Goal: Task Accomplishment & Management: Use online tool/utility

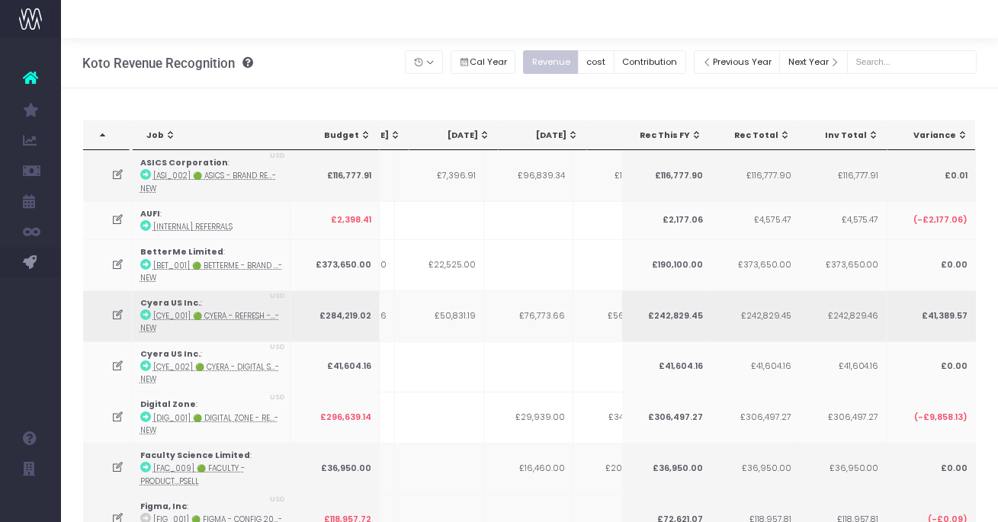
scroll to position [0, 284]
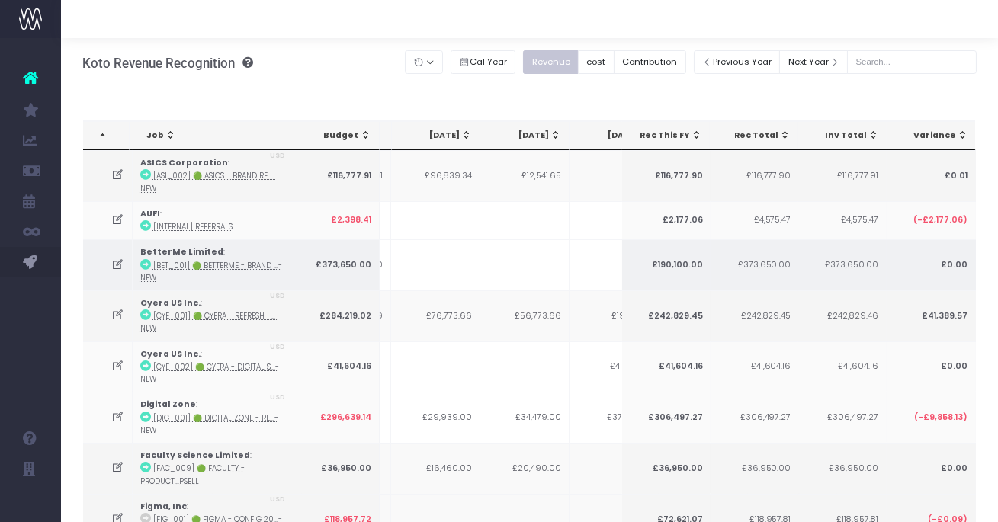
click at [123, 277] on td at bounding box center [108, 264] width 50 height 51
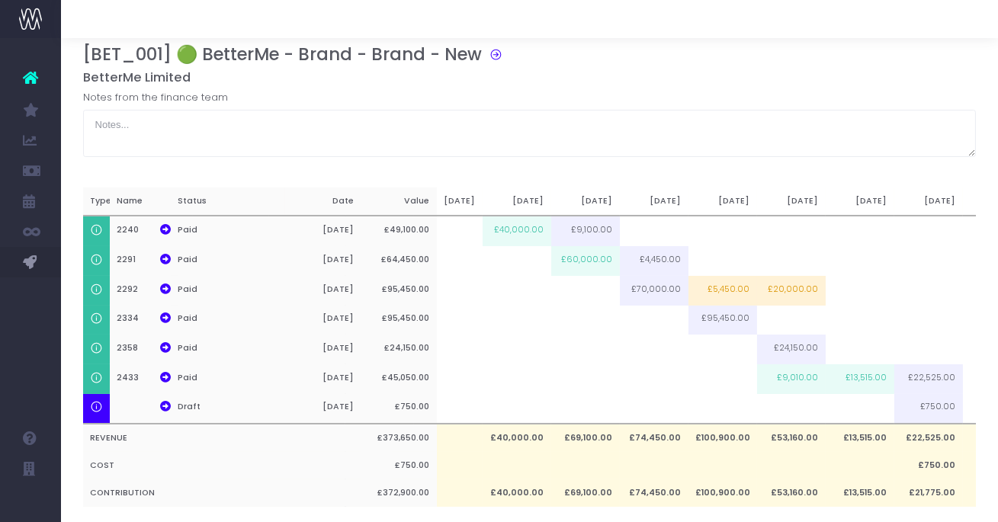
scroll to position [0, 0]
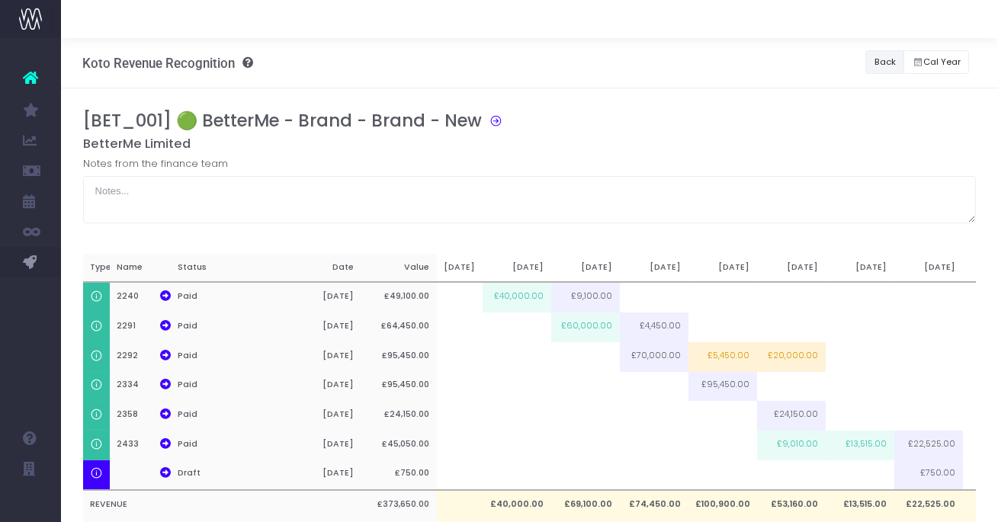
click at [884, 63] on button "Back" at bounding box center [884, 62] width 39 height 24
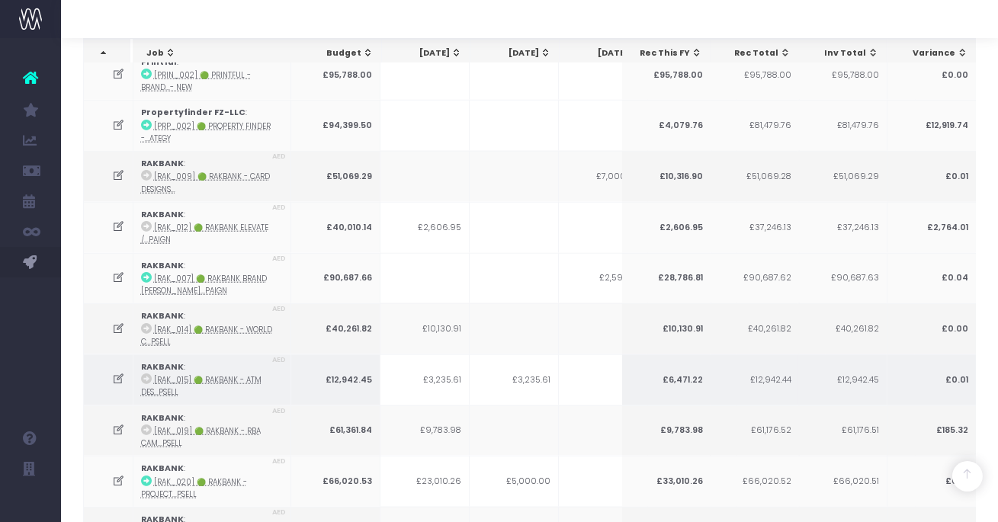
scroll to position [3157, 0]
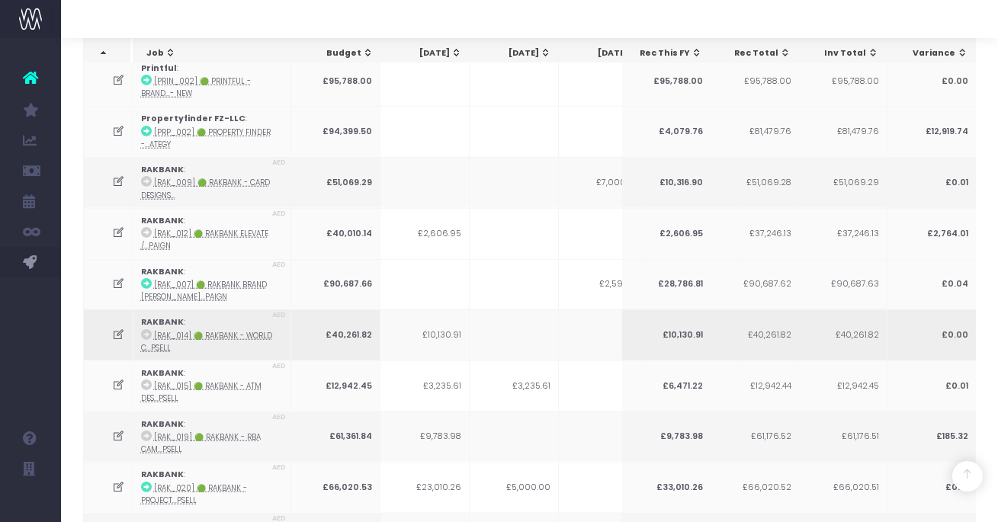
click at [119, 329] on icon at bounding box center [118, 335] width 13 height 13
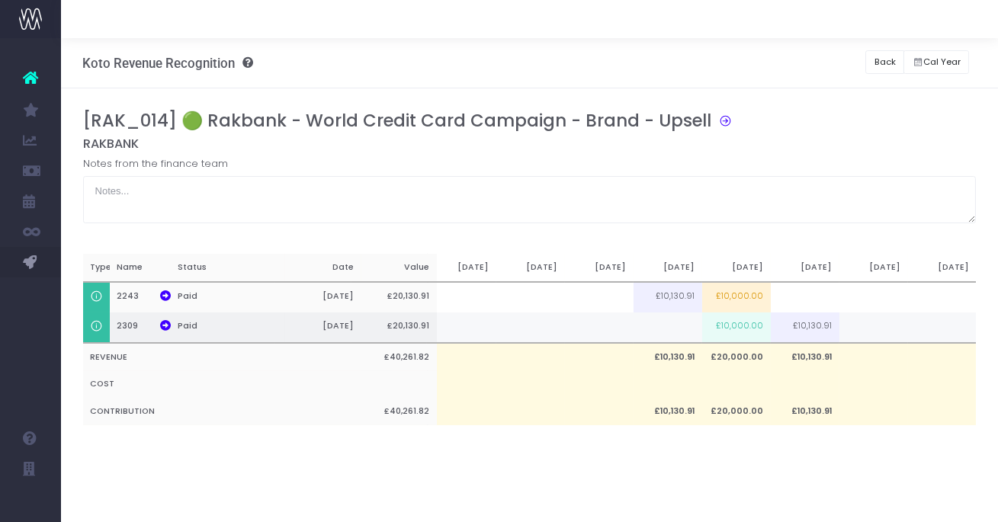
scroll to position [0, 40]
click at [878, 67] on button "Back" at bounding box center [884, 62] width 39 height 24
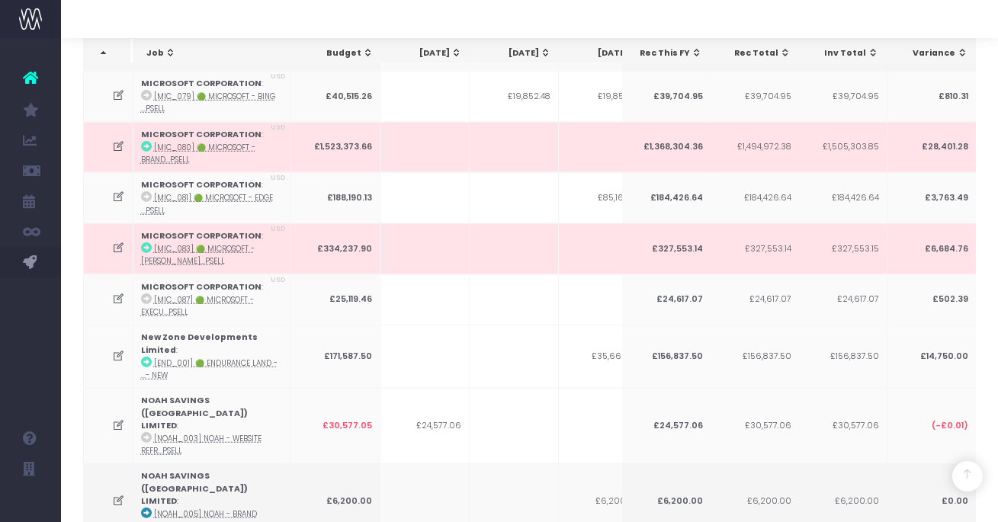
scroll to position [2661, 0]
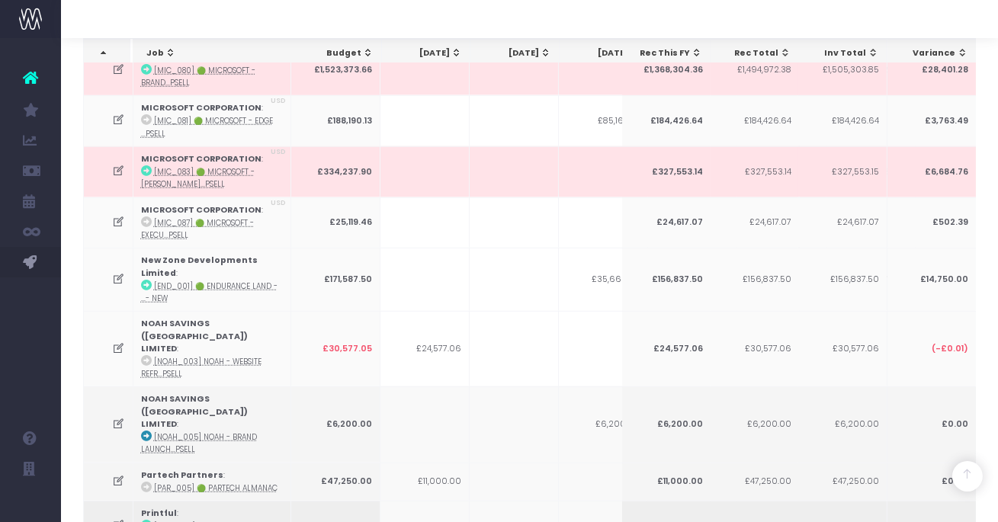
click at [119, 519] on icon at bounding box center [118, 525] width 13 height 13
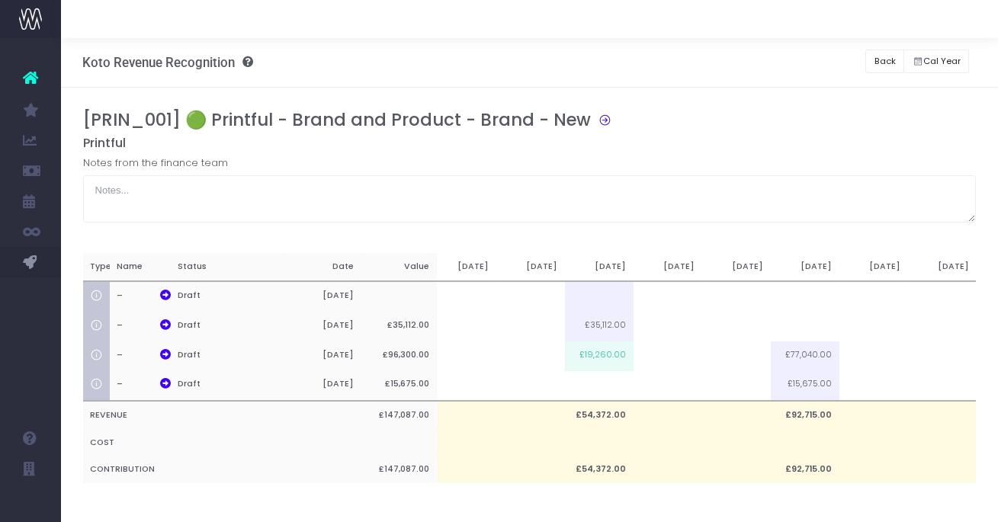
scroll to position [0, 0]
click at [667, 390] on td at bounding box center [668, 387] width 69 height 30
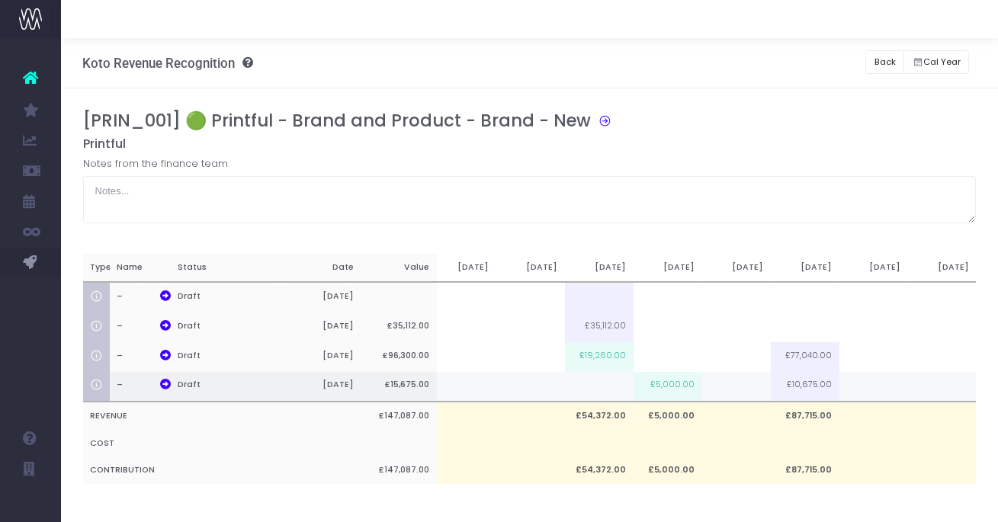
click at [682, 389] on td "£5,000.00" at bounding box center [668, 387] width 69 height 30
type input "£5,000.00"
click at [878, 387] on td at bounding box center [873, 387] width 69 height 30
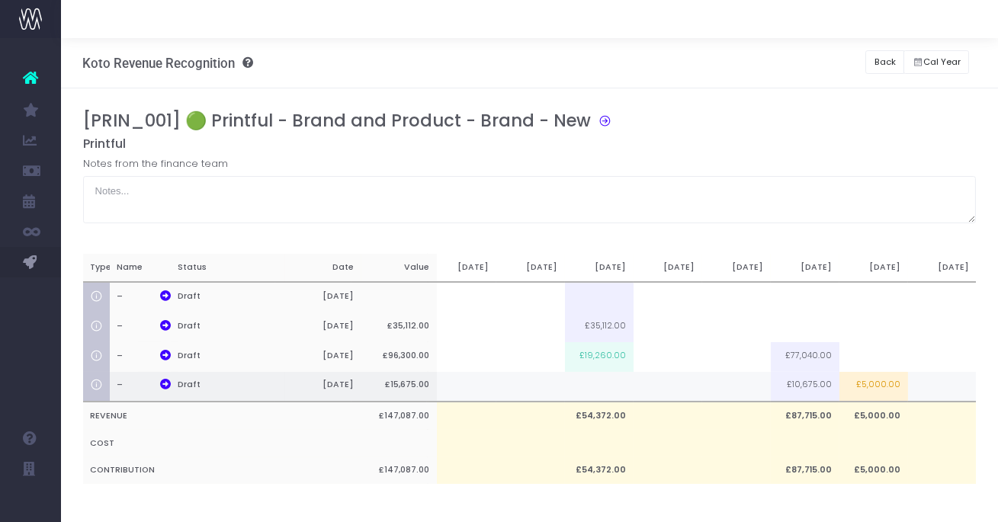
click at [873, 390] on td "£5,000.00" at bounding box center [873, 387] width 69 height 30
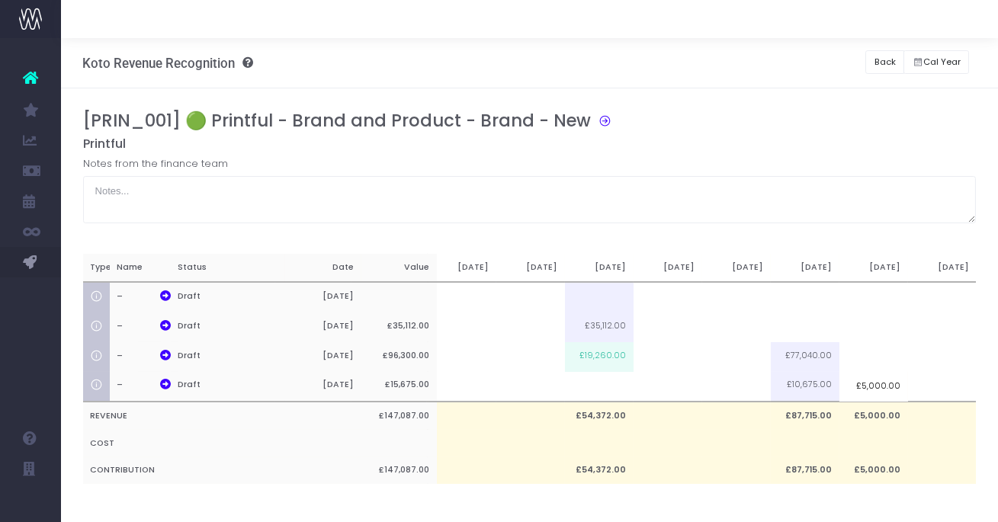
click at [891, 391] on input "£5,000.00" at bounding box center [873, 386] width 69 height 30
drag, startPoint x: 857, startPoint y: 388, endPoint x: 941, endPoint y: 386, distance: 83.9
click at [936, 386] on div "Type Name Status Date Value Jul 25 Aug 25 Sep 25 Oct 25 Nov 25 Dec 25 Jan 26 Fe…" at bounding box center [490, 369] width 894 height 231
click at [871, 387] on input "£5,000.00" at bounding box center [873, 386] width 69 height 30
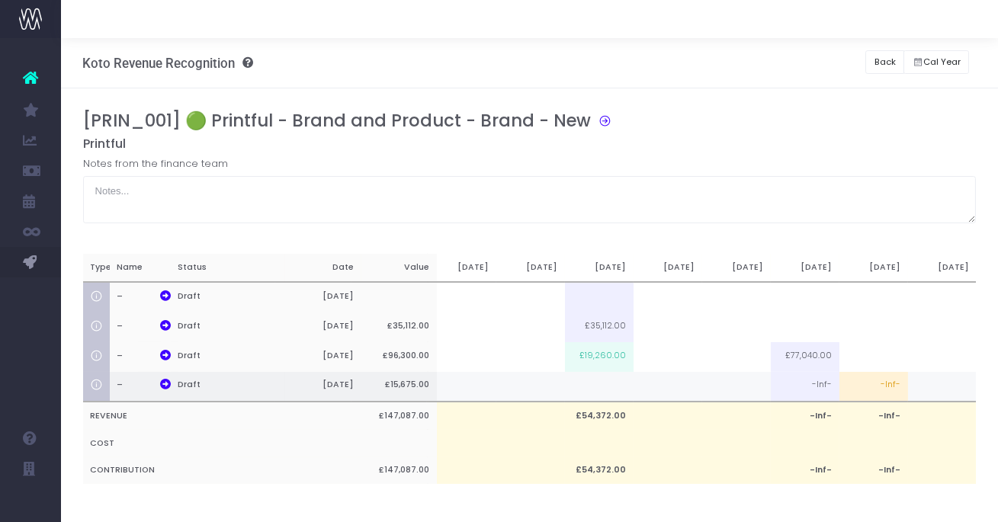
click at [893, 384] on td "-Inf-" at bounding box center [873, 387] width 69 height 30
type input "-Inf-"
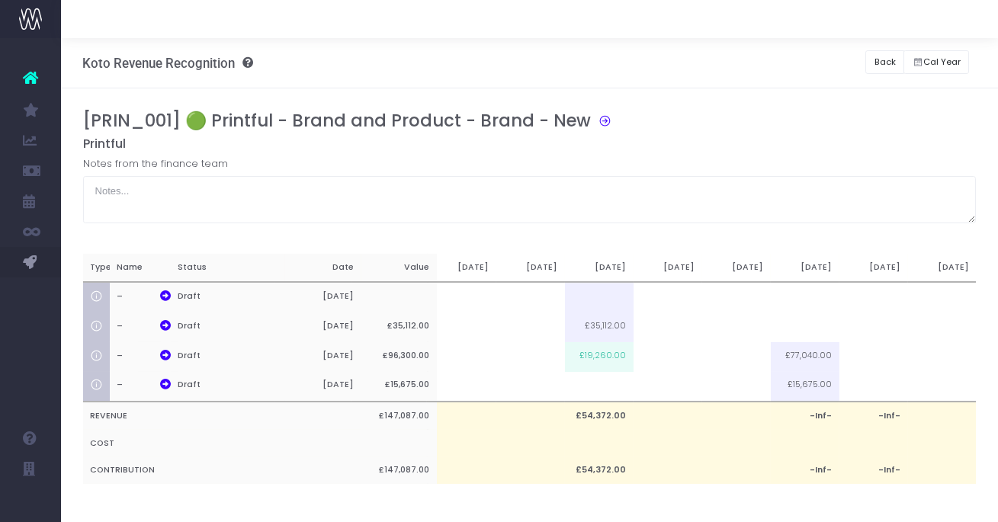
click at [794, 115] on div "[PRIN_001] 🟢 Printful - Brand and Product - Brand - New" at bounding box center [535, 124] width 905 height 26
click at [871, 386] on td at bounding box center [873, 387] width 69 height 30
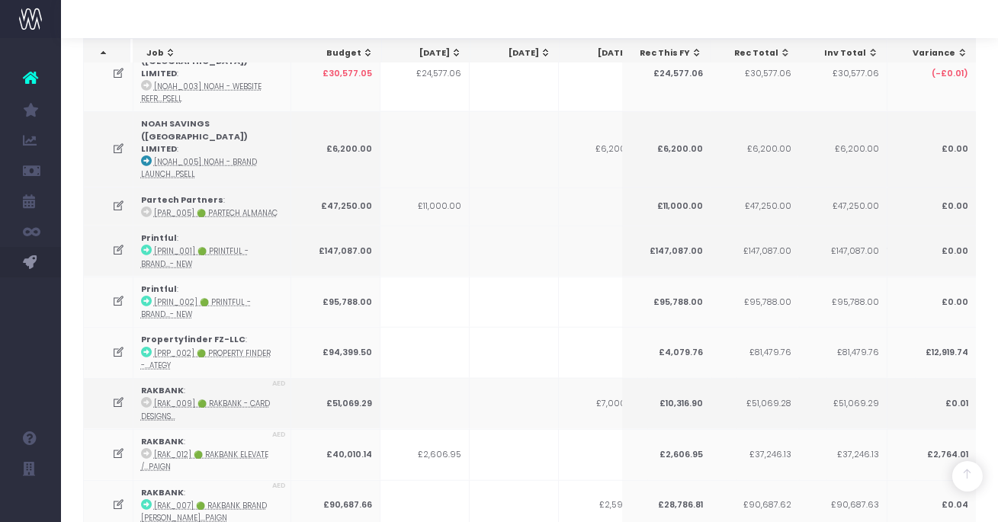
scroll to position [3028, 0]
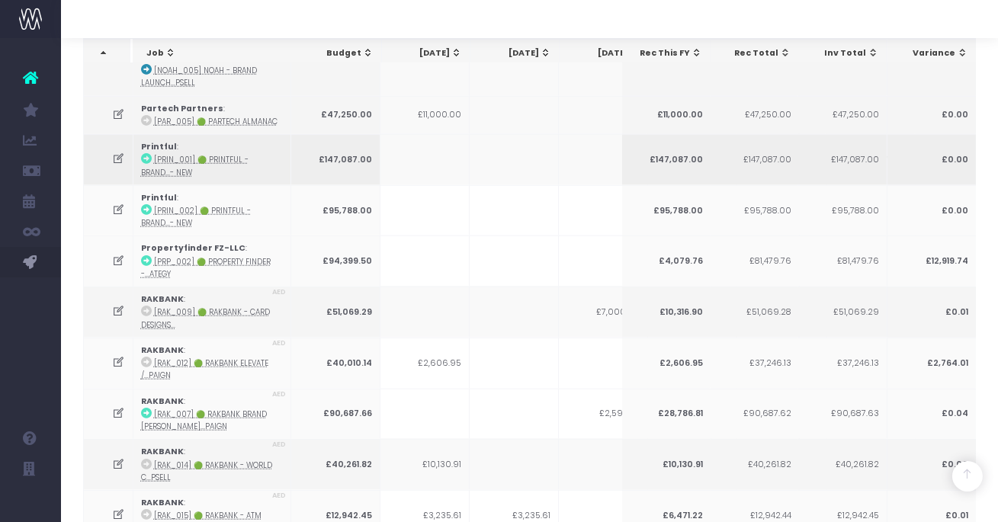
click at [120, 152] on icon at bounding box center [118, 158] width 13 height 13
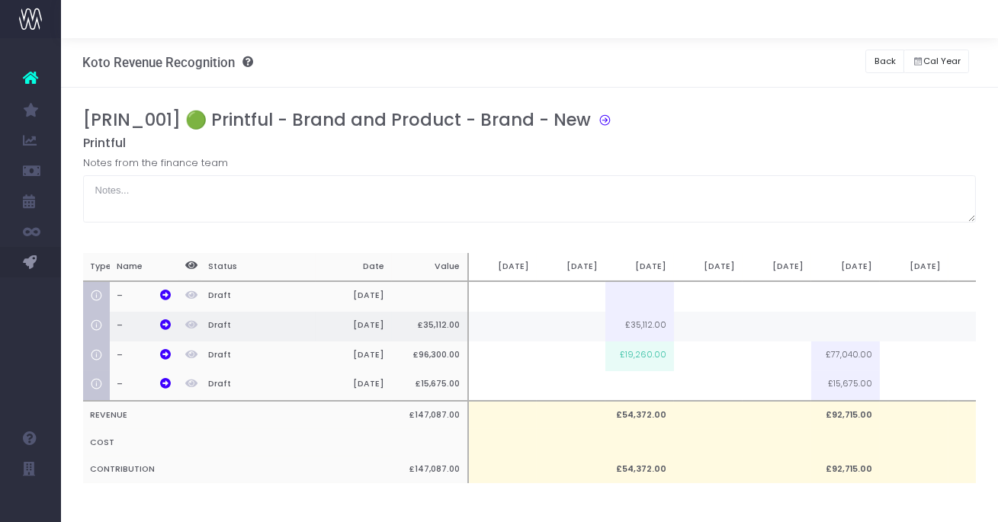
scroll to position [0, 0]
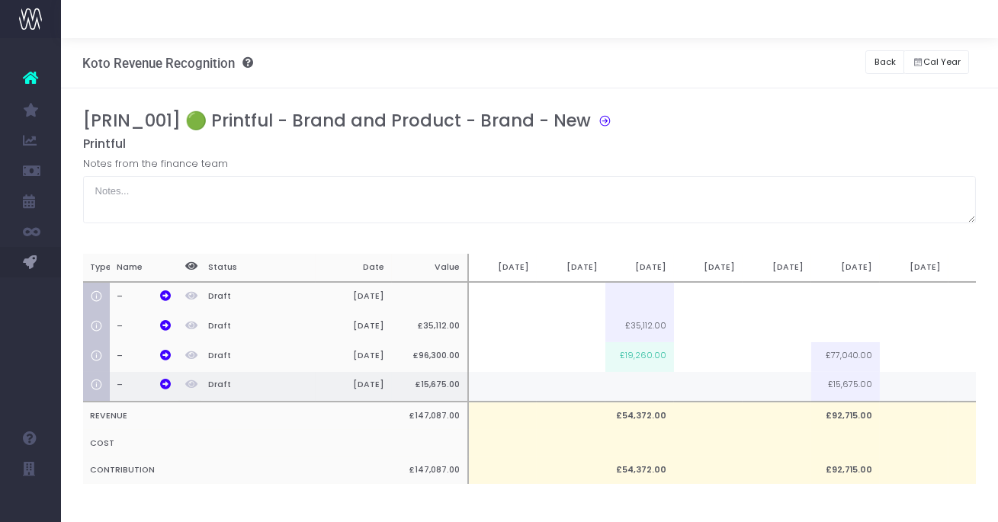
click at [901, 385] on td at bounding box center [914, 387] width 69 height 30
click at [930, 390] on td "£5,000.00" at bounding box center [914, 387] width 69 height 30
click at [922, 393] on td "£4,000.00" at bounding box center [914, 387] width 69 height 30
type input "£4,000.00"
click at [746, 496] on div "[PRIN_001] 🟢 Printful - Brand and Product - Brand - New Printful Notes from the…" at bounding box center [530, 313] width 894 height 405
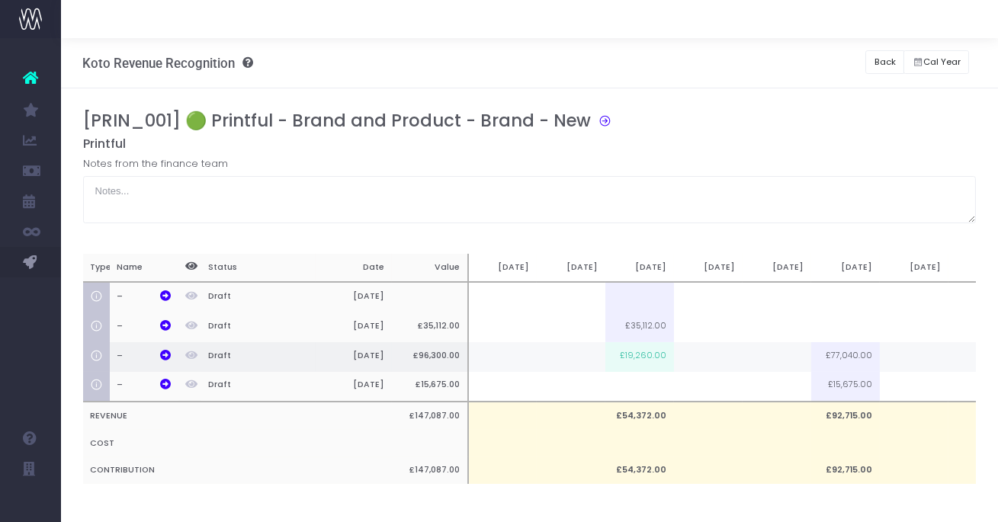
click at [646, 358] on td "£19,260.00" at bounding box center [639, 357] width 69 height 30
type input "£19,260.00"
click at [701, 358] on td at bounding box center [708, 357] width 69 height 30
click at [877, 63] on button "Back" at bounding box center [884, 62] width 39 height 24
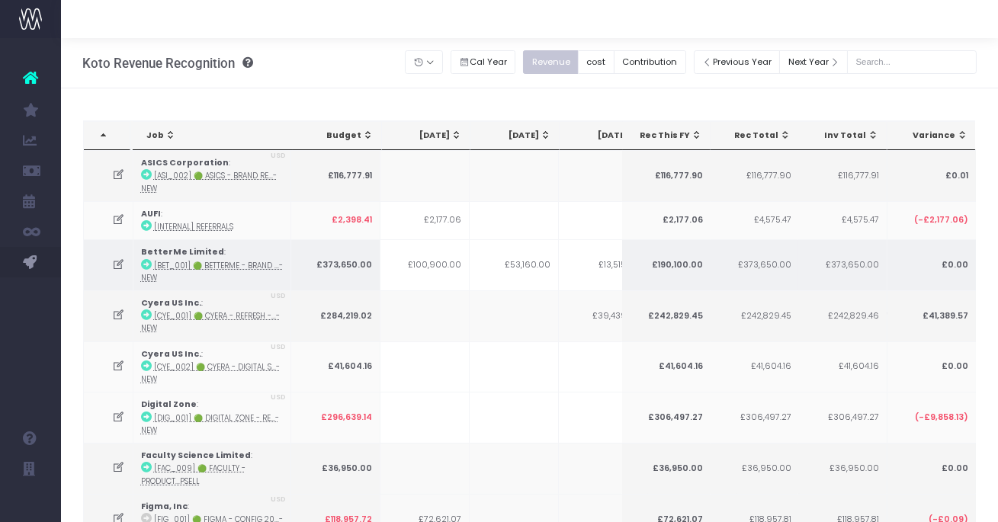
click at [124, 263] on icon at bounding box center [118, 264] width 13 height 13
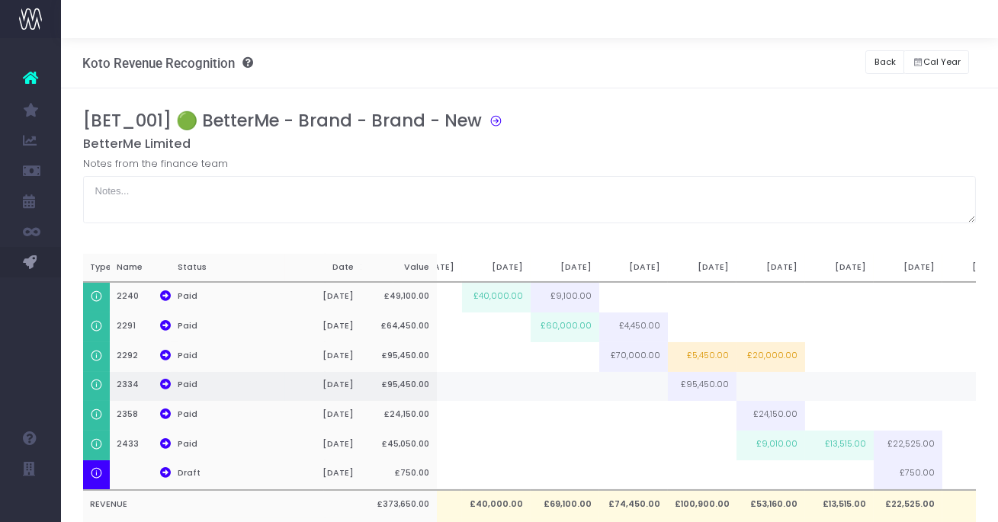
scroll to position [0, 246]
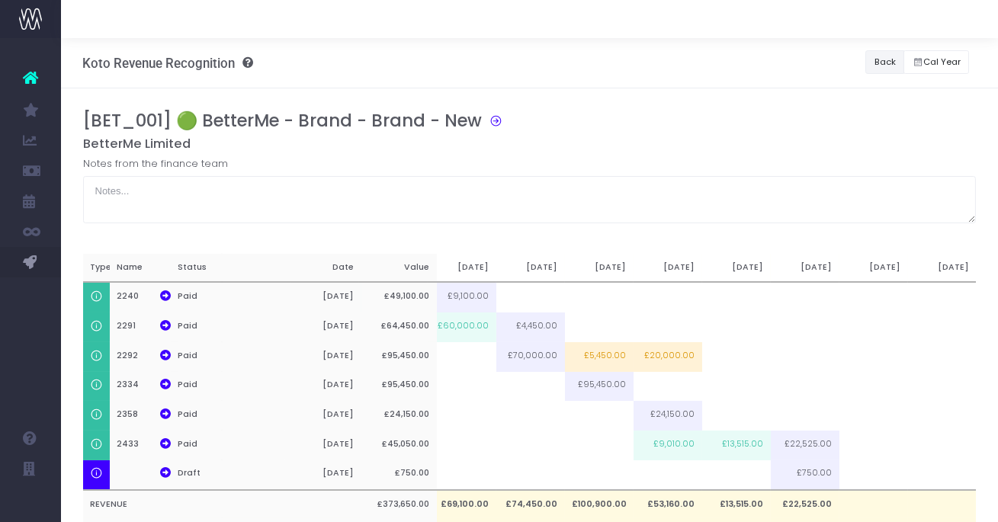
click at [871, 72] on button "Back" at bounding box center [884, 62] width 39 height 24
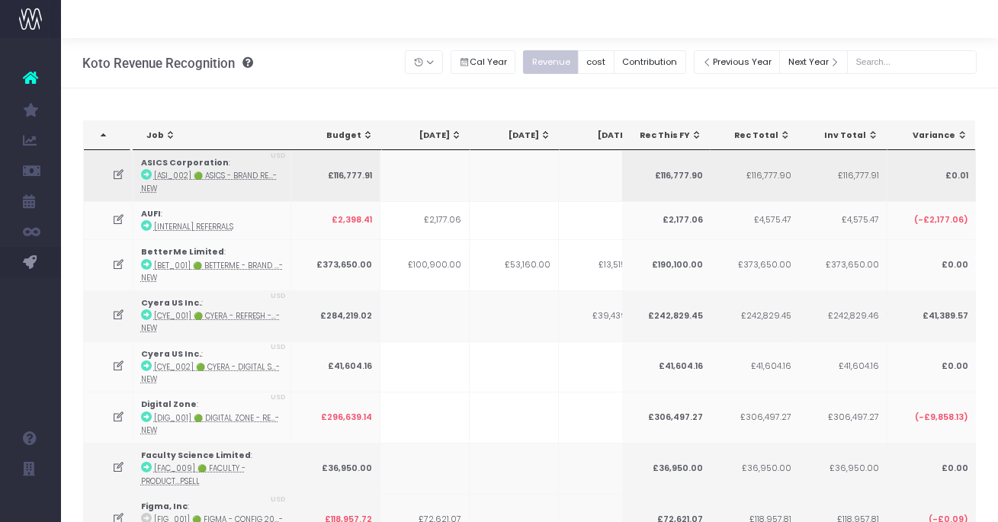
click at [119, 173] on icon at bounding box center [118, 174] width 13 height 13
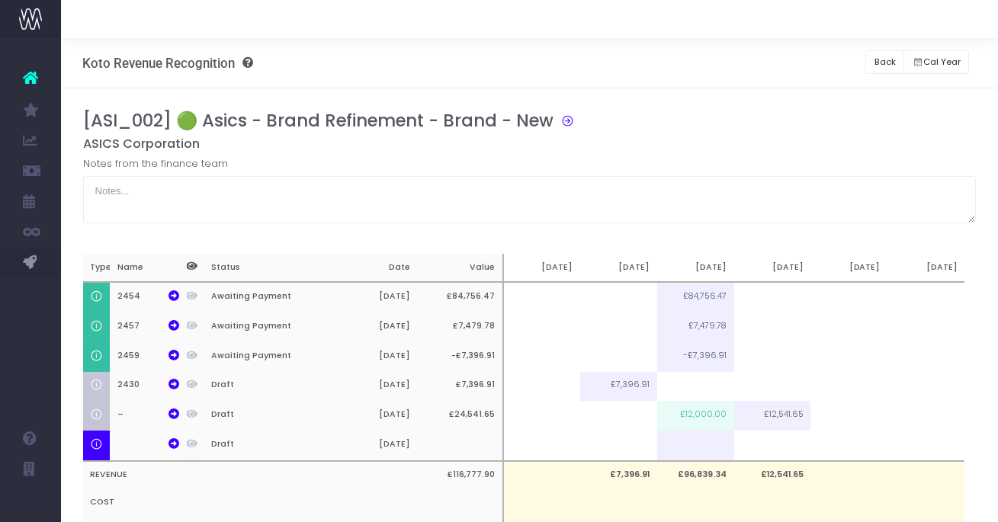
scroll to position [0, 11]
click at [878, 63] on button "Back" at bounding box center [884, 62] width 39 height 24
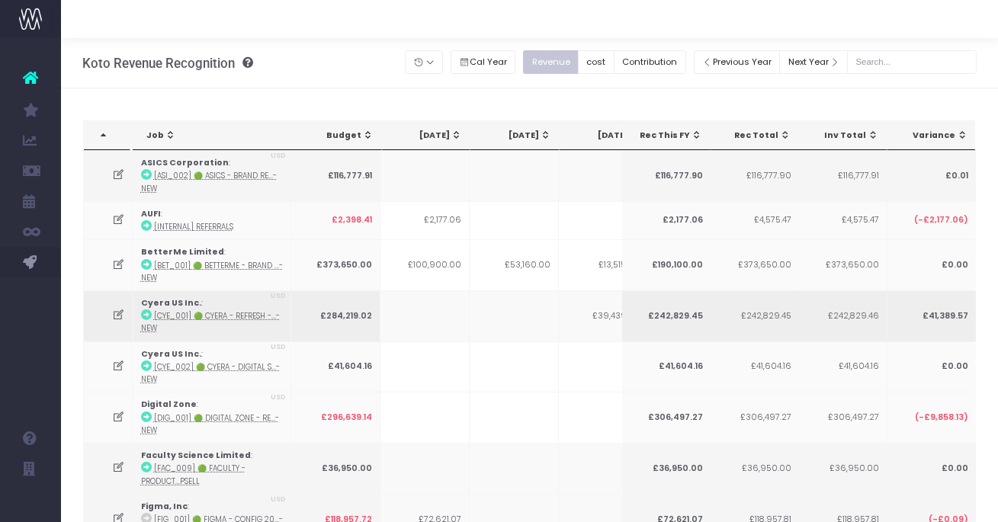
click at [119, 312] on icon at bounding box center [118, 315] width 13 height 13
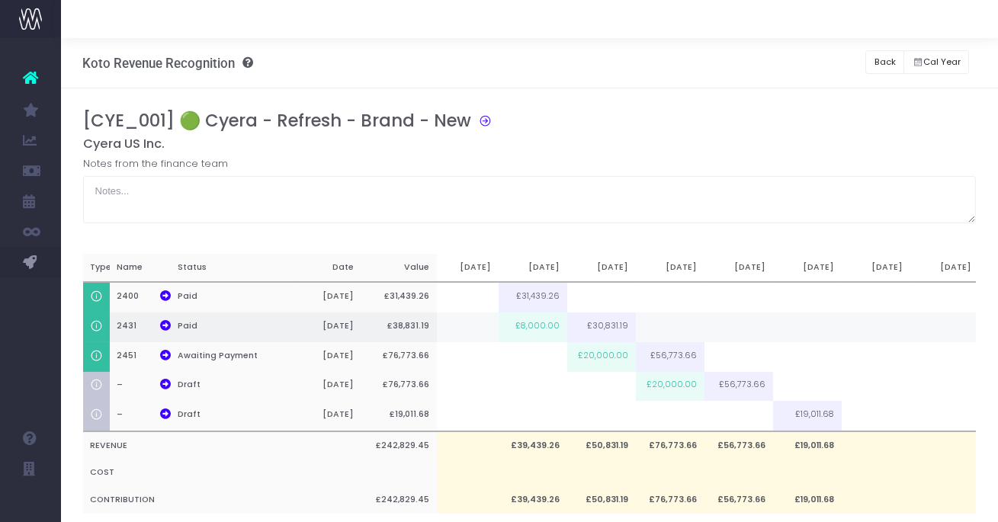
scroll to position [0, 178]
click at [878, 63] on button "Back" at bounding box center [884, 62] width 39 height 24
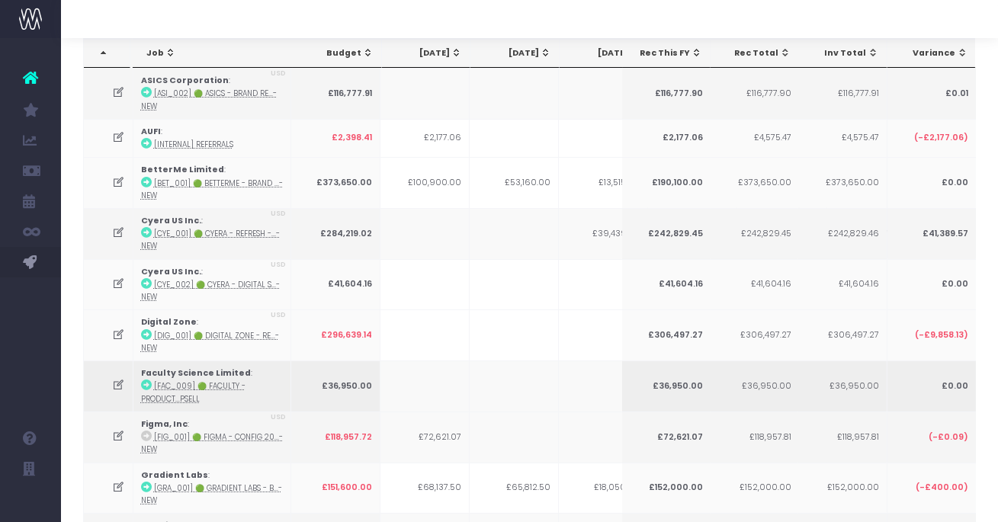
scroll to position [85, 0]
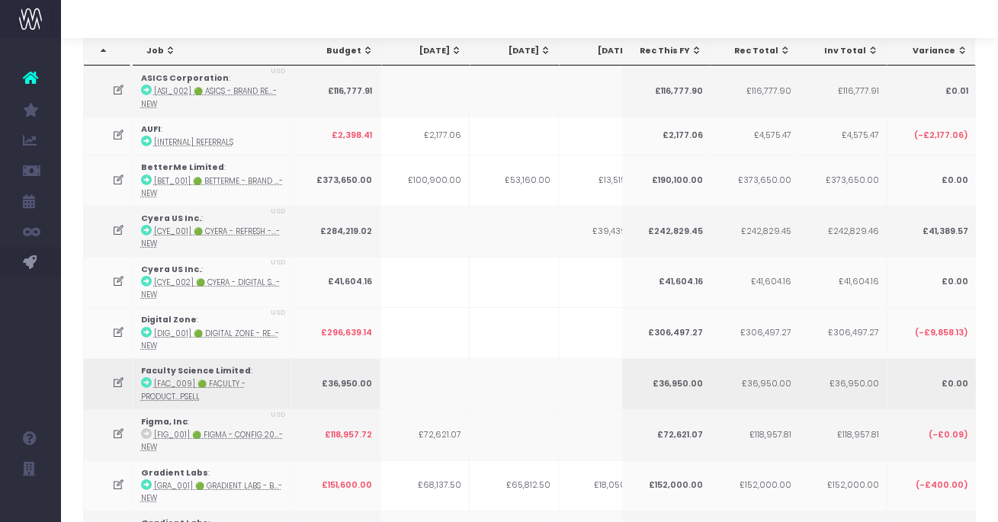
click at [117, 380] on icon at bounding box center [118, 383] width 13 height 13
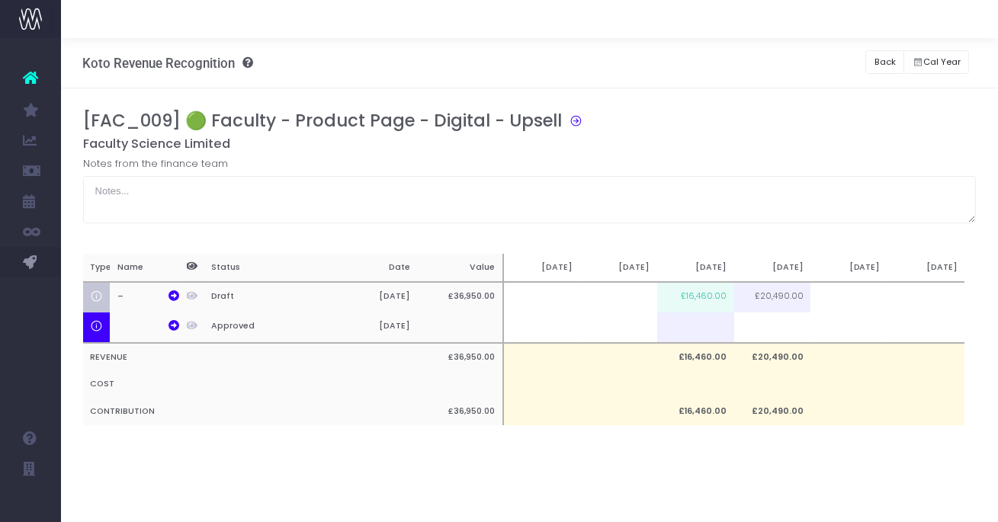
scroll to position [0, 11]
click at [887, 68] on button "Back" at bounding box center [884, 62] width 39 height 24
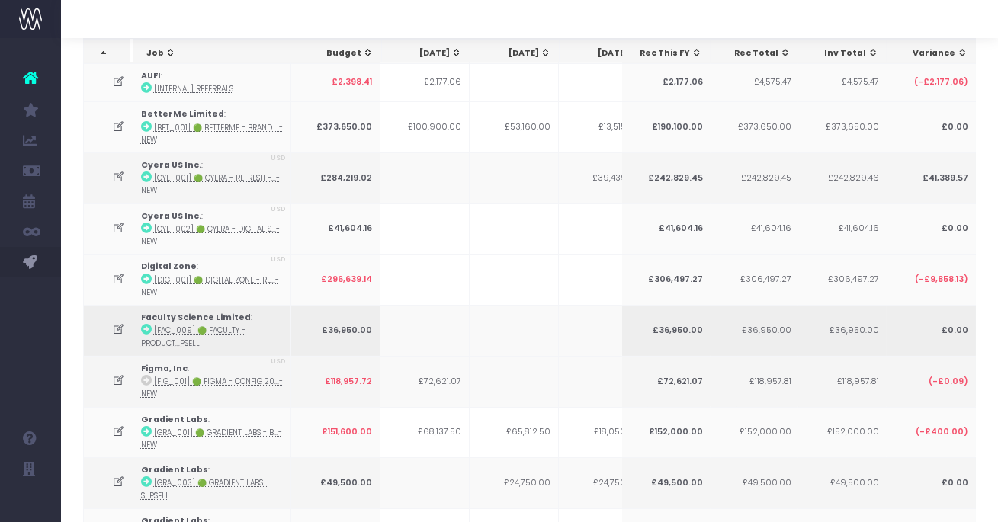
scroll to position [161, 0]
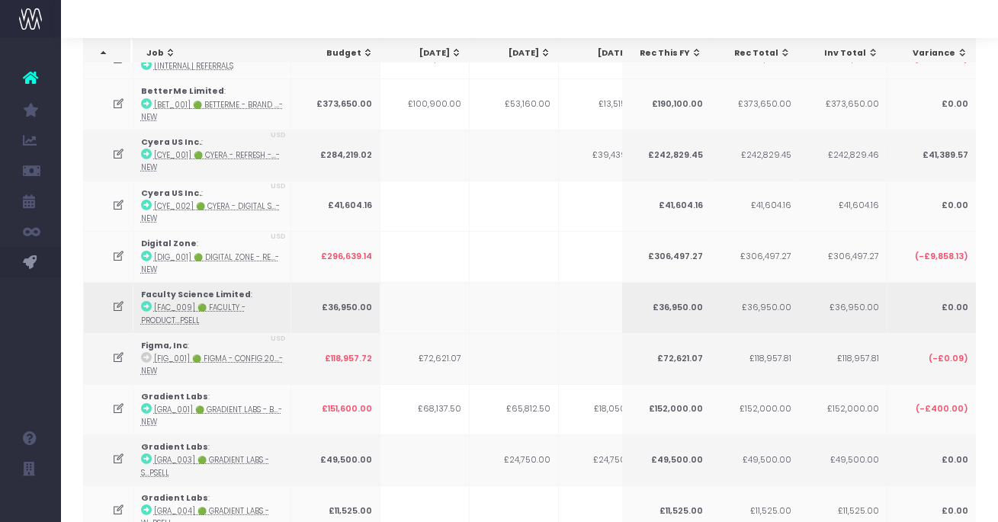
click at [120, 304] on icon at bounding box center [118, 306] width 13 height 13
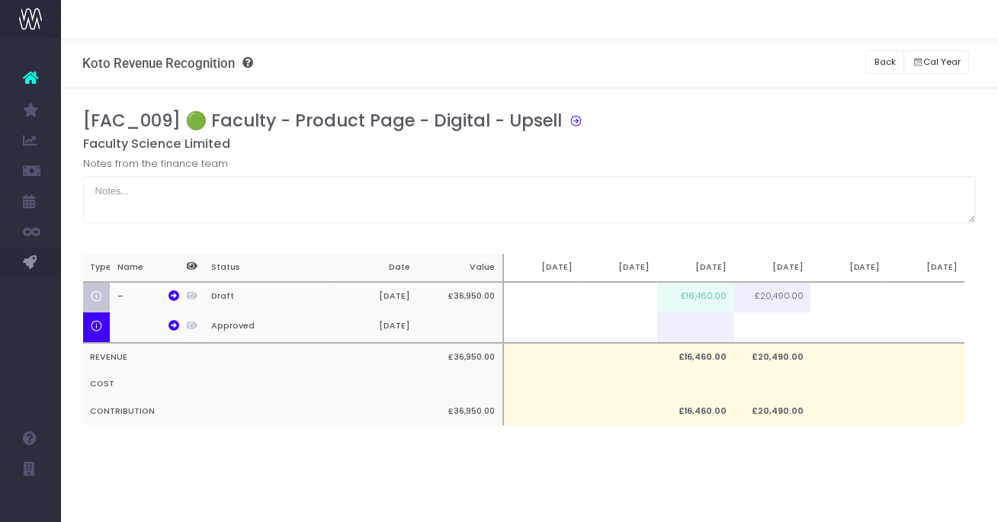
scroll to position [0, 0]
click at [877, 56] on button "Back" at bounding box center [884, 62] width 39 height 24
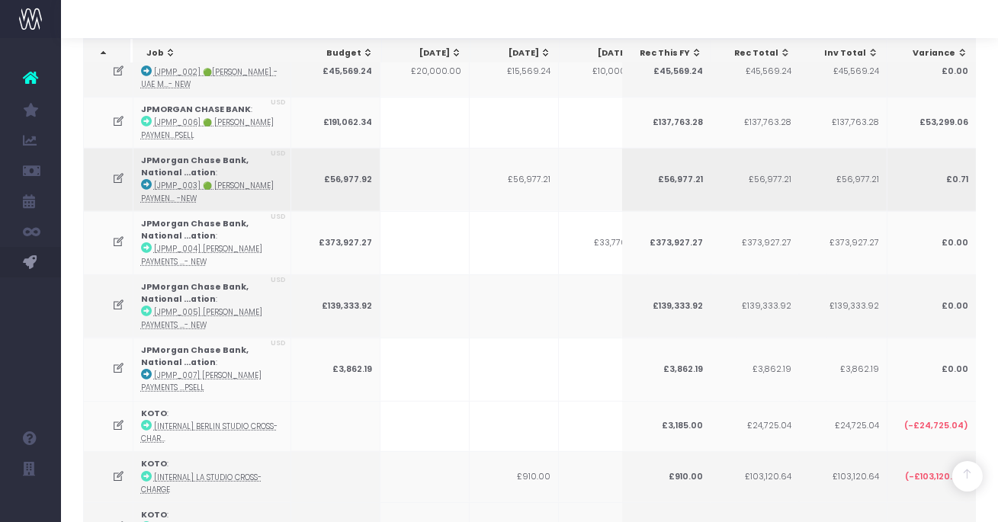
scroll to position [1060, 0]
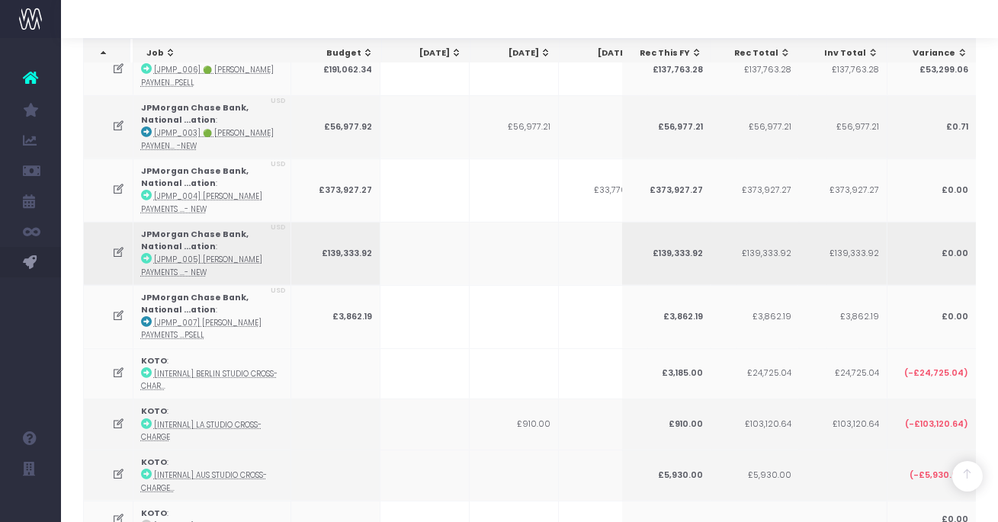
click at [116, 246] on icon at bounding box center [118, 252] width 13 height 13
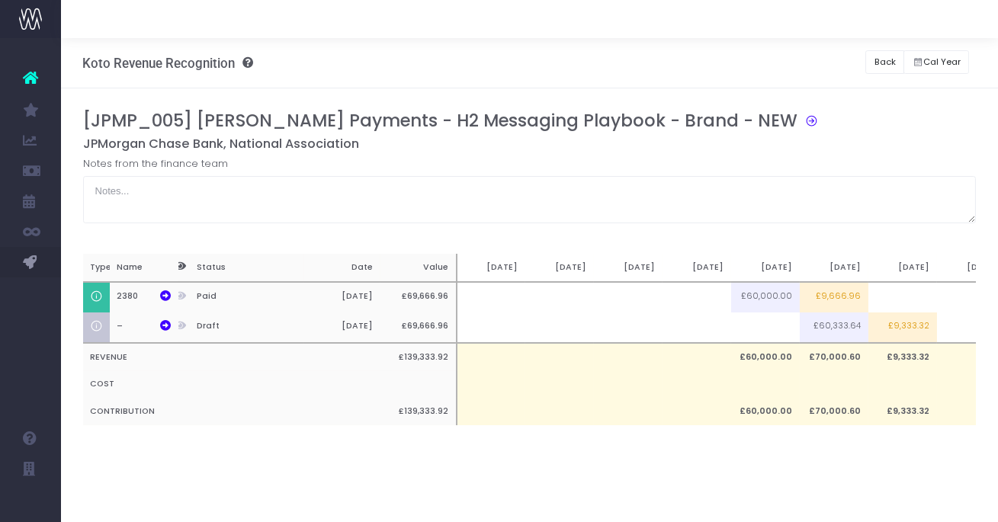
scroll to position [0, 0]
click at [842, 299] on td "£9,666.96" at bounding box center [834, 297] width 69 height 30
type input "£9,666.96"
click at [832, 295] on td at bounding box center [834, 297] width 69 height 30
type input "7000"
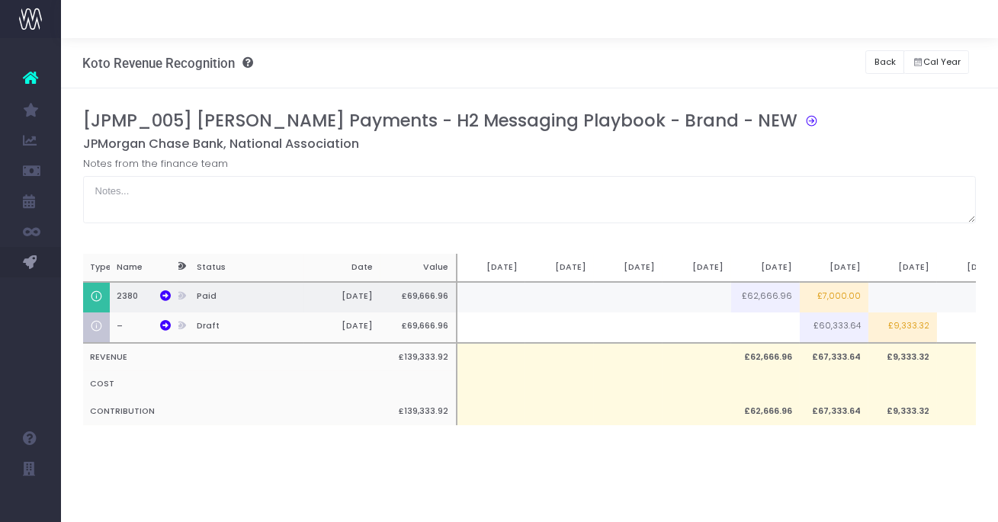
click at [910, 300] on td at bounding box center [902, 297] width 69 height 30
click at [828, 297] on td "£7,000.00" at bounding box center [834, 297] width 69 height 30
type input "£7,000.00"
click at [894, 294] on td "£2,666.96" at bounding box center [902, 297] width 69 height 30
type input "£2,666.96"
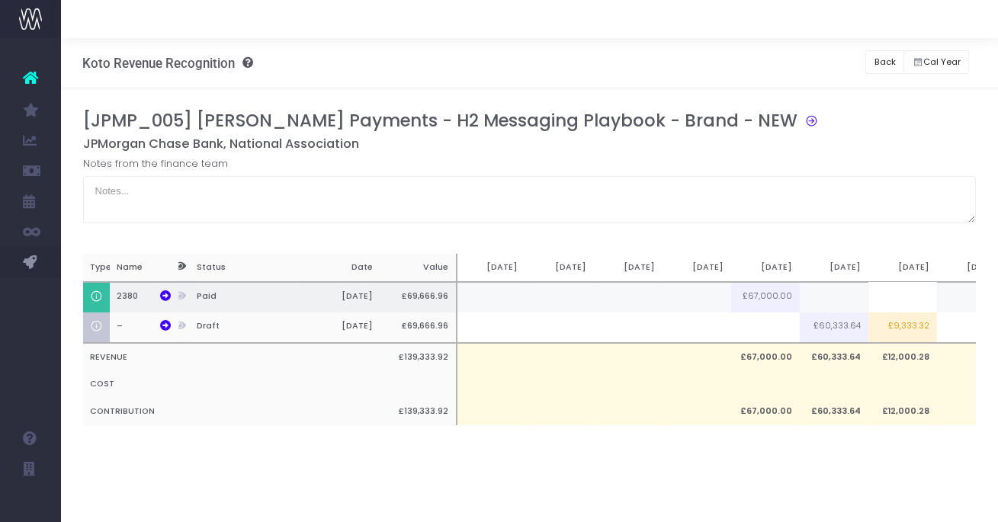
click at [841, 297] on td at bounding box center [834, 297] width 69 height 30
click at [839, 300] on td "£9,666.06" at bounding box center [834, 297] width 69 height 30
type input "£9,666.06"
click at [855, 136] on h5 "JPMorgan Chase Bank, National Association" at bounding box center [530, 143] width 894 height 15
click at [841, 306] on td at bounding box center [834, 297] width 69 height 30
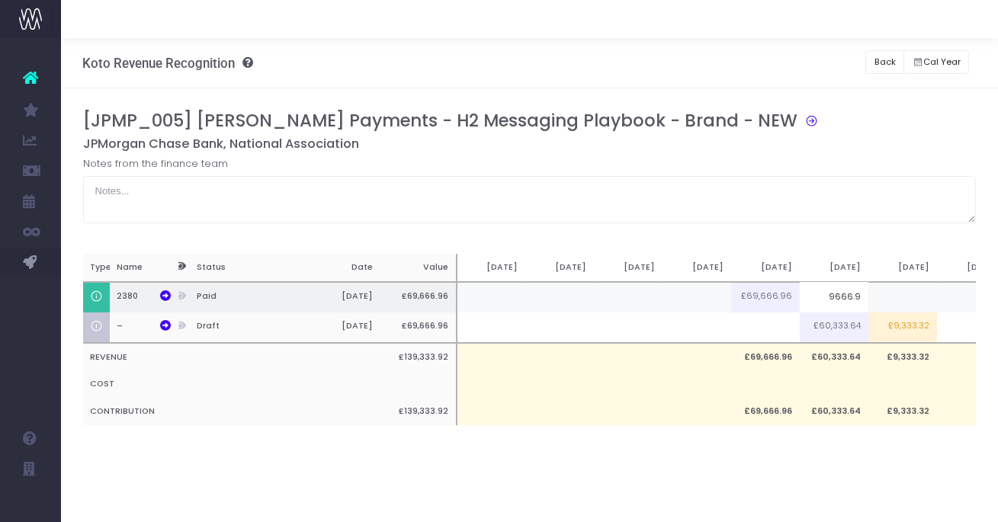
type input "9666.96"
click at [845, 158] on div "Notes from the finance team" at bounding box center [530, 189] width 894 height 67
click at [871, 66] on button "Back" at bounding box center [884, 62] width 39 height 24
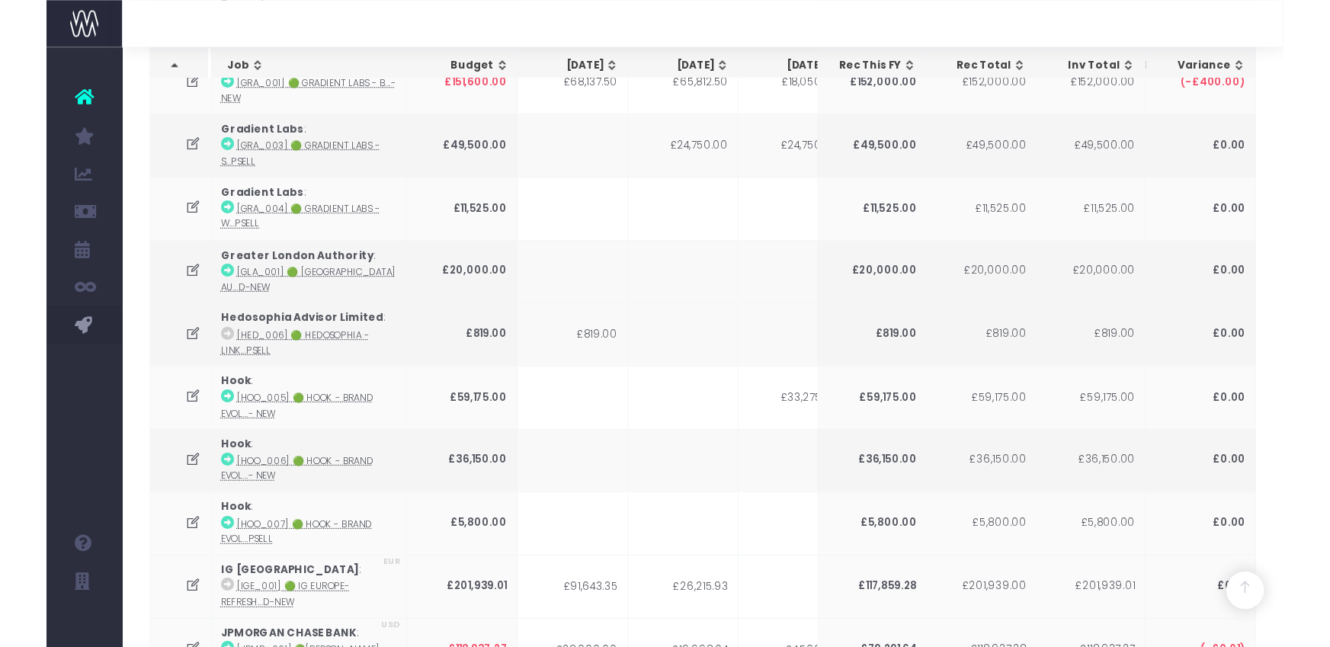
scroll to position [507, 0]
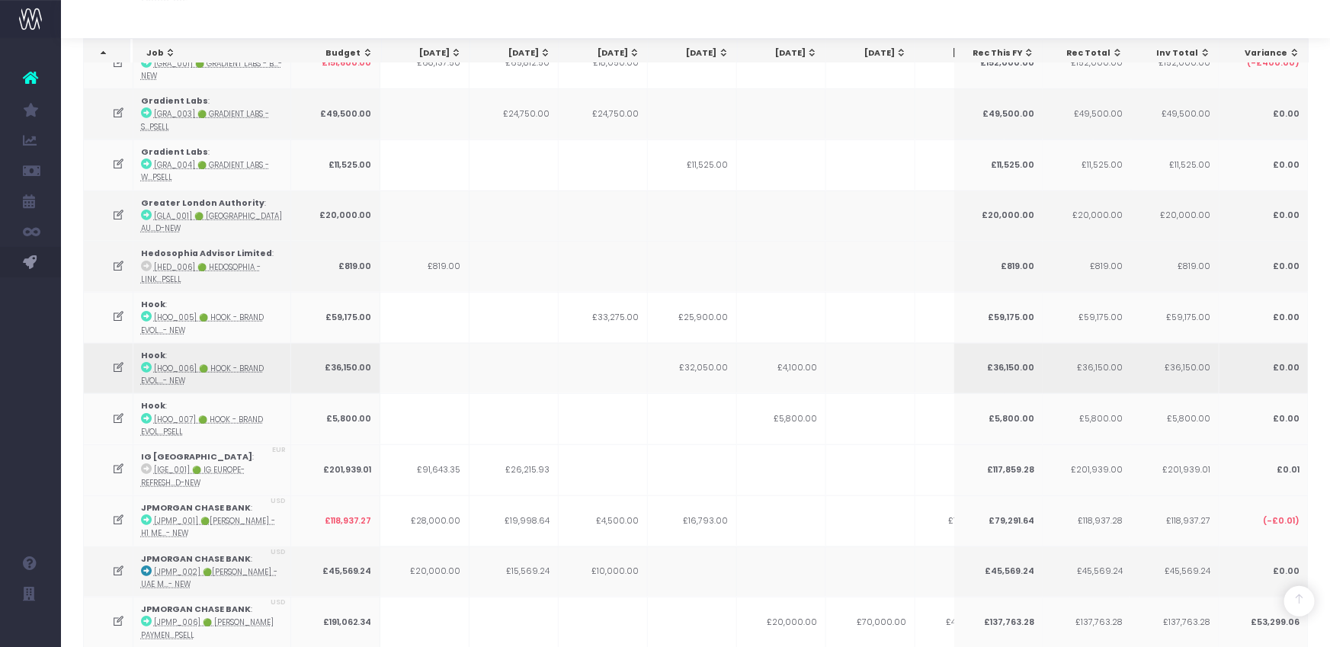
click at [121, 363] on icon at bounding box center [118, 367] width 13 height 13
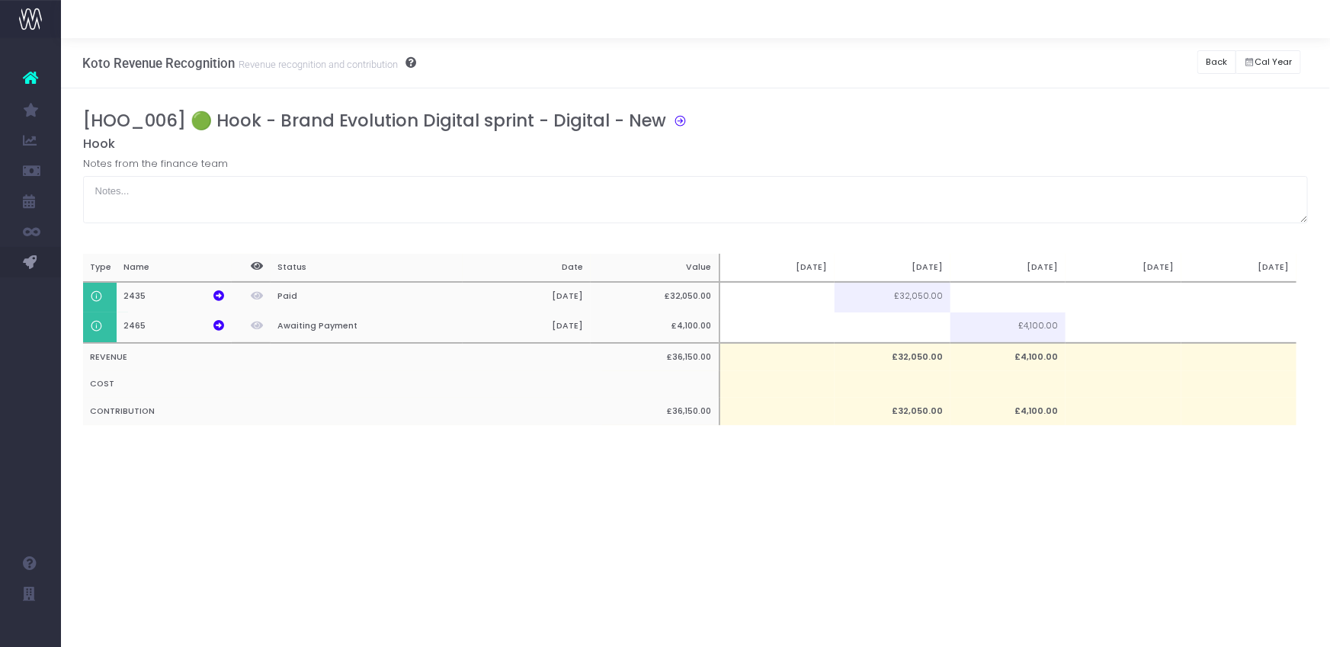
scroll to position [0, 0]
click at [997, 59] on button "Back" at bounding box center [1217, 62] width 39 height 24
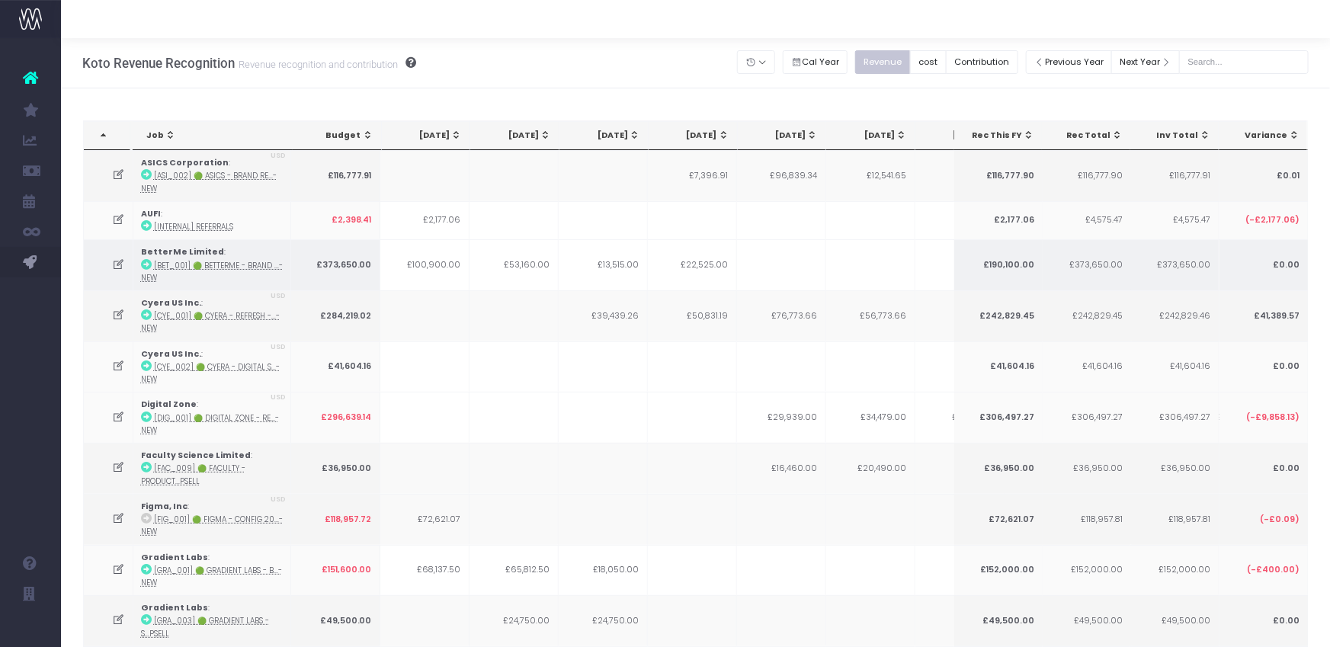
click at [117, 264] on icon at bounding box center [118, 264] width 13 height 13
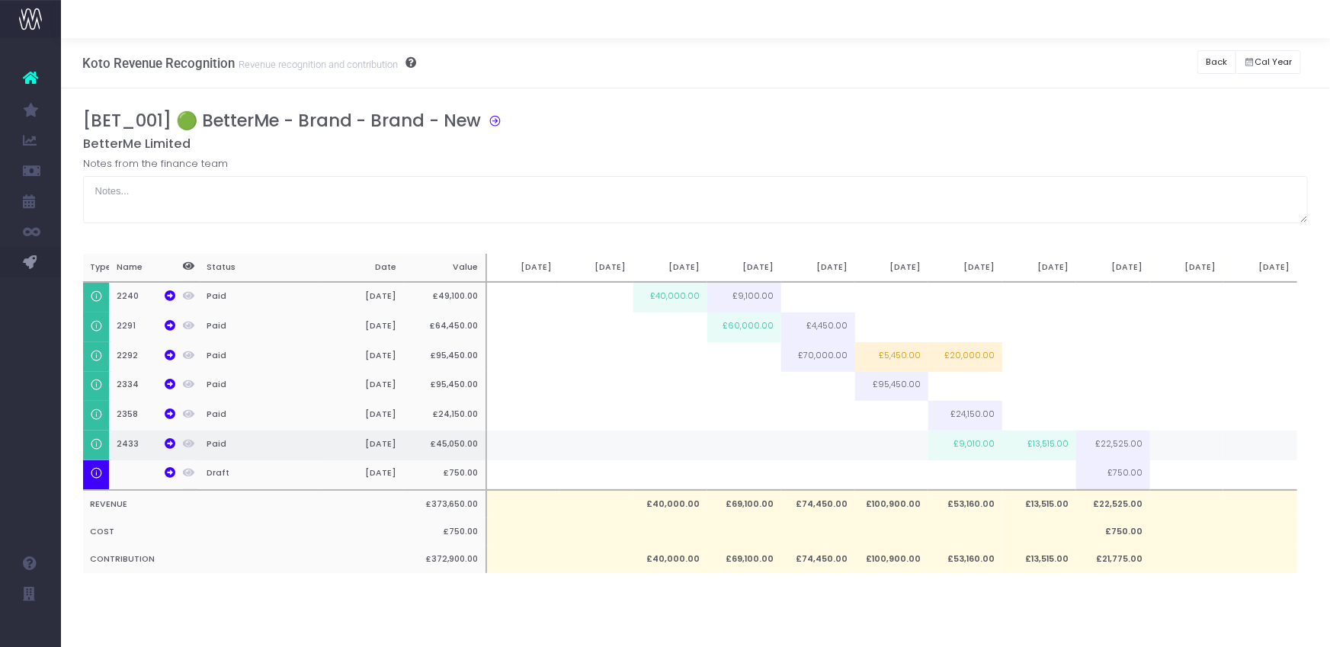
scroll to position [0, 11]
click at [997, 60] on button "Back" at bounding box center [1217, 62] width 39 height 24
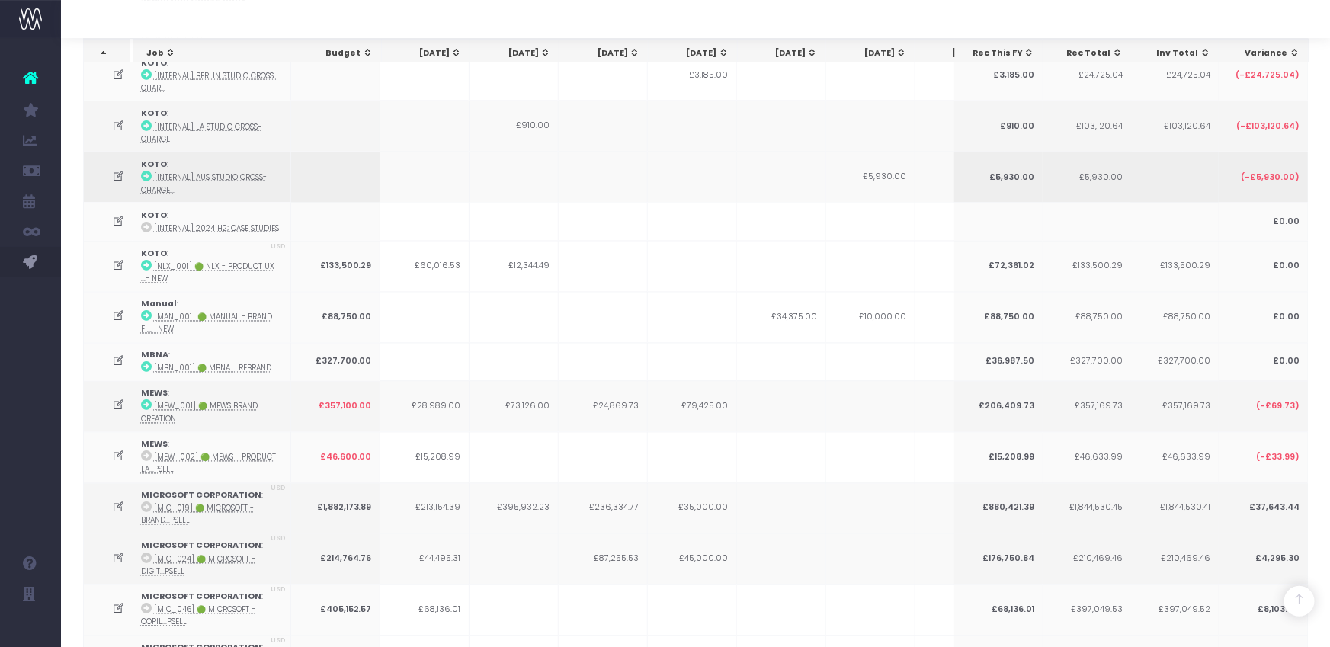
scroll to position [1574, 0]
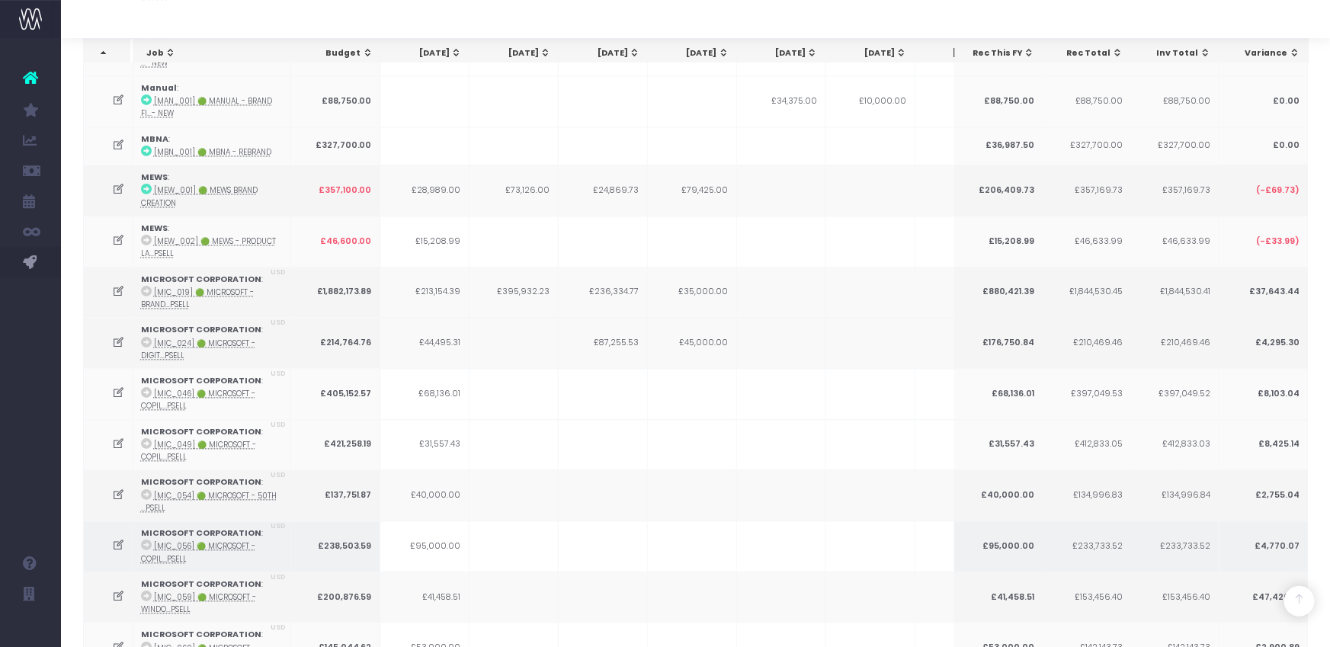
click at [120, 522] on icon at bounding box center [118, 545] width 13 height 13
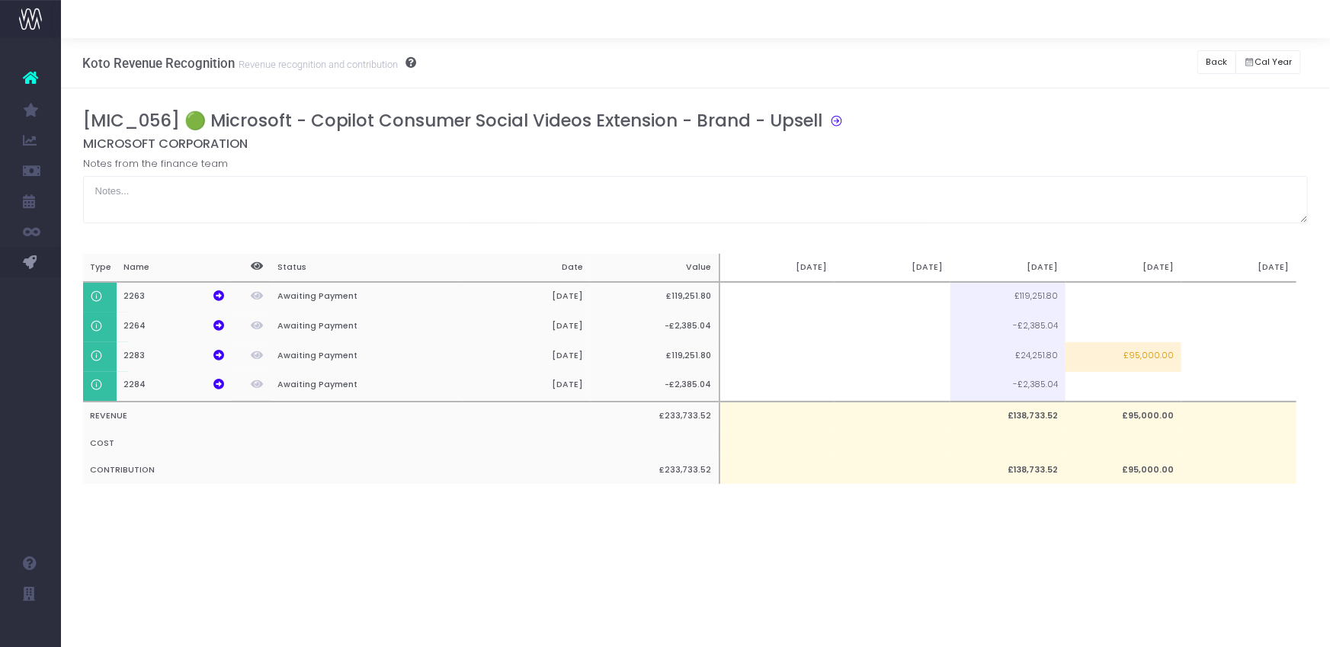
scroll to position [0, 0]
click at [997, 68] on button "Back" at bounding box center [1217, 62] width 39 height 24
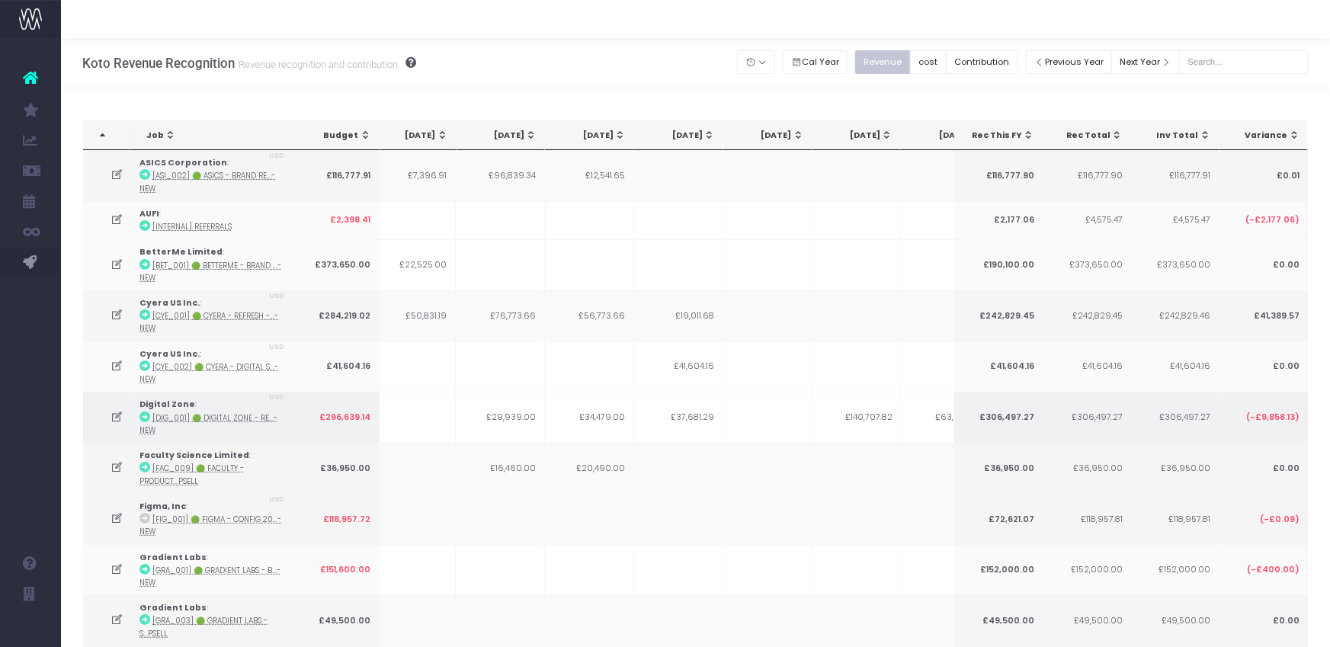
scroll to position [0, 287]
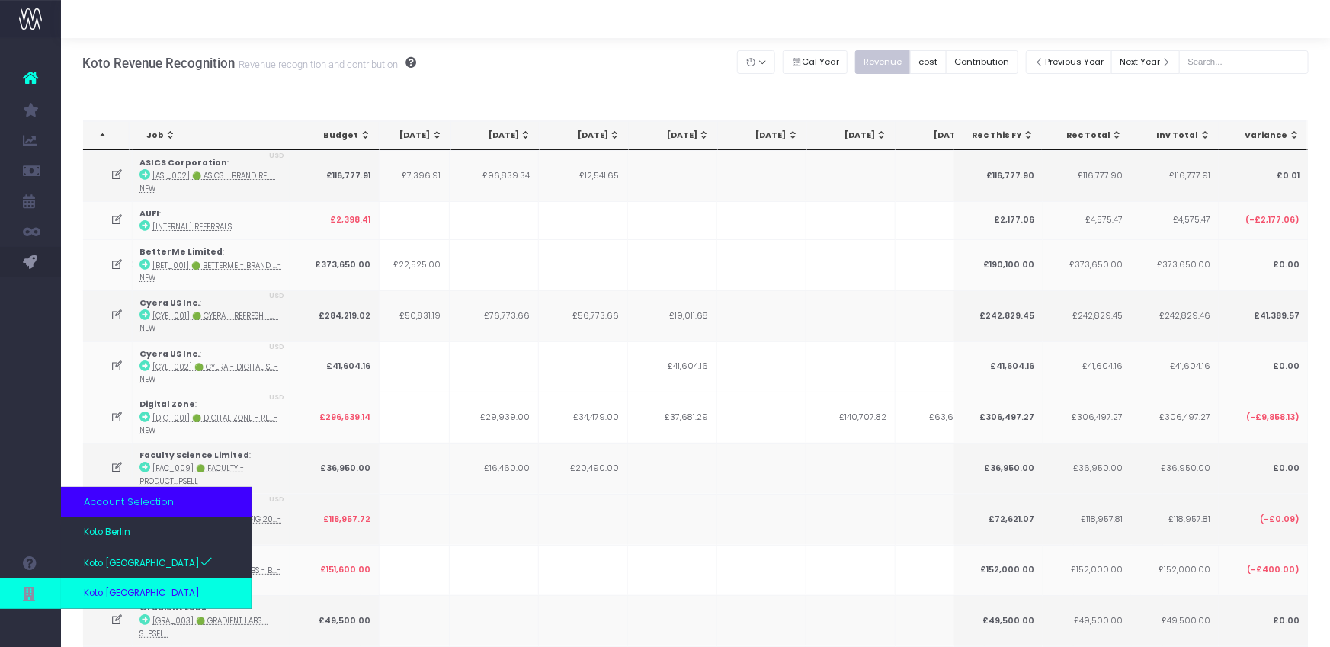
click at [100, 522] on span "Koto [GEOGRAPHIC_DATA]" at bounding box center [142, 594] width 116 height 14
